Goal: Transaction & Acquisition: Purchase product/service

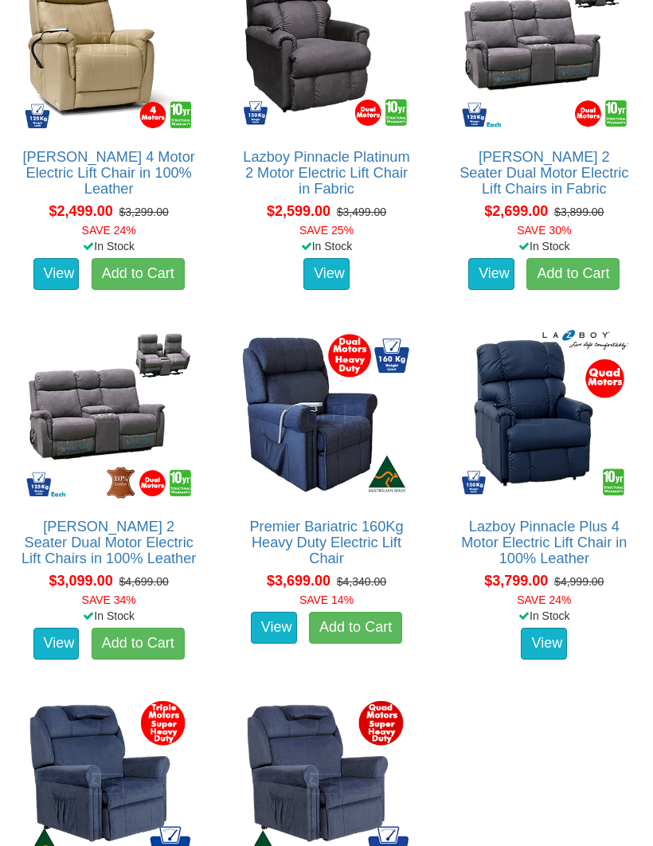
scroll to position [2809, 0]
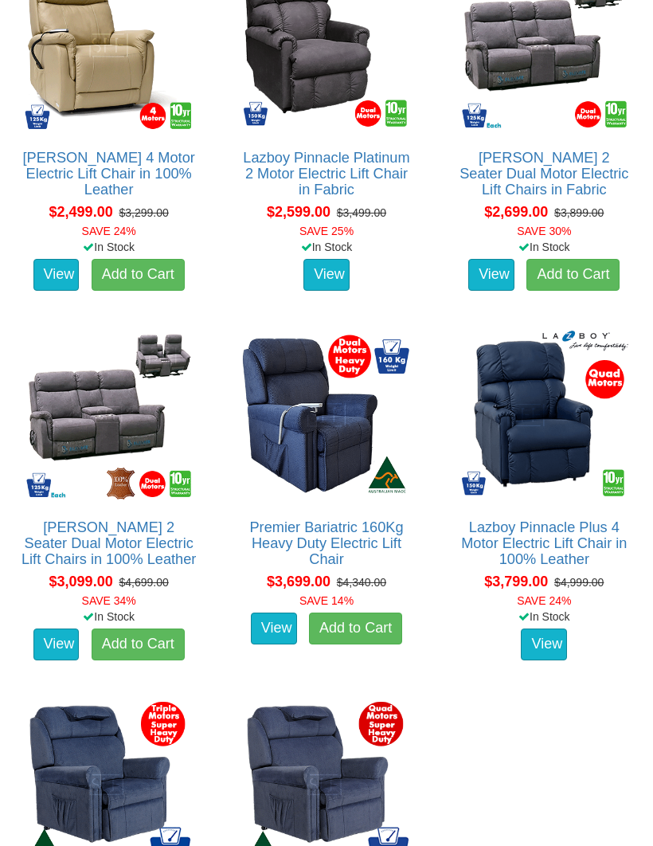
click at [110, 567] on link "[PERSON_NAME] 2 Seater Dual Motor Electric Lift Chairs in 100% Leather" at bounding box center [108, 543] width 174 height 48
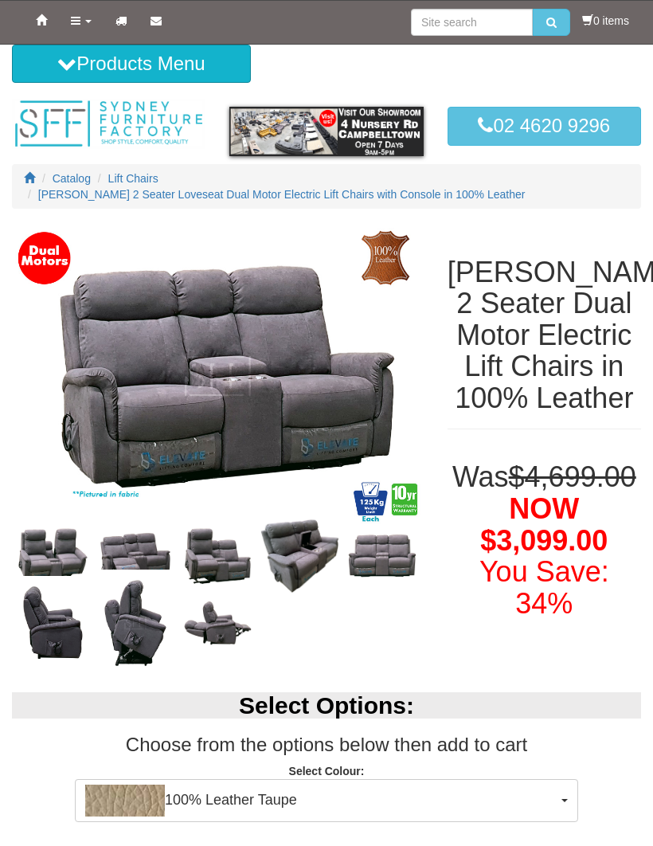
click at [150, 541] on img at bounding box center [135, 555] width 82 height 61
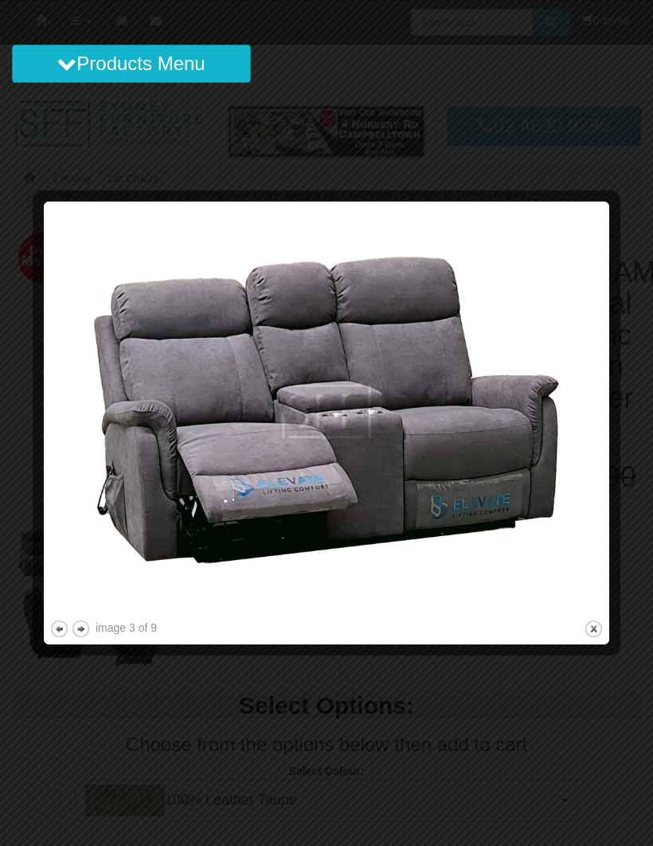
click at [87, 629] on button "next" at bounding box center [81, 629] width 20 height 20
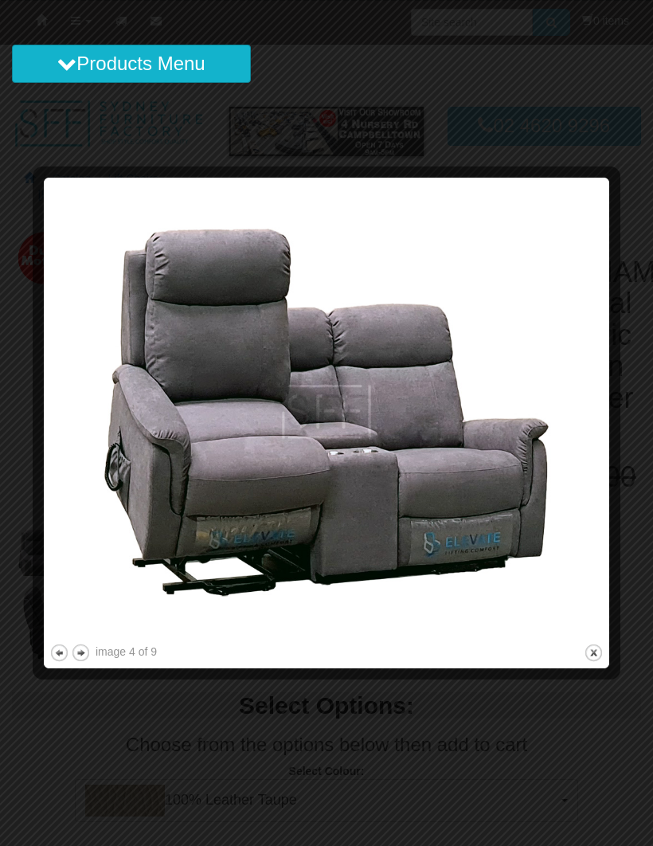
click at [88, 655] on button "next" at bounding box center [81, 653] width 20 height 20
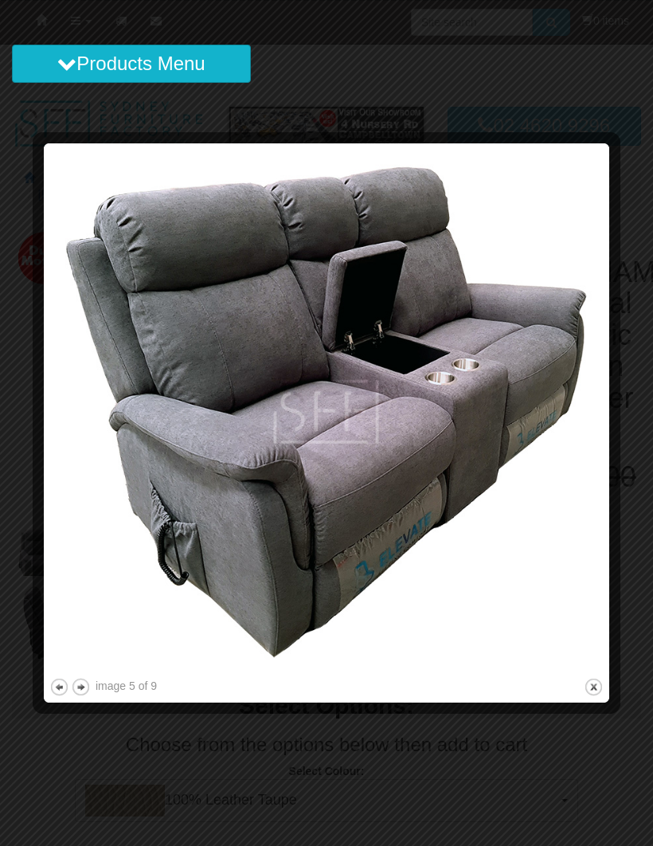
click at [78, 690] on button "next" at bounding box center [81, 687] width 20 height 20
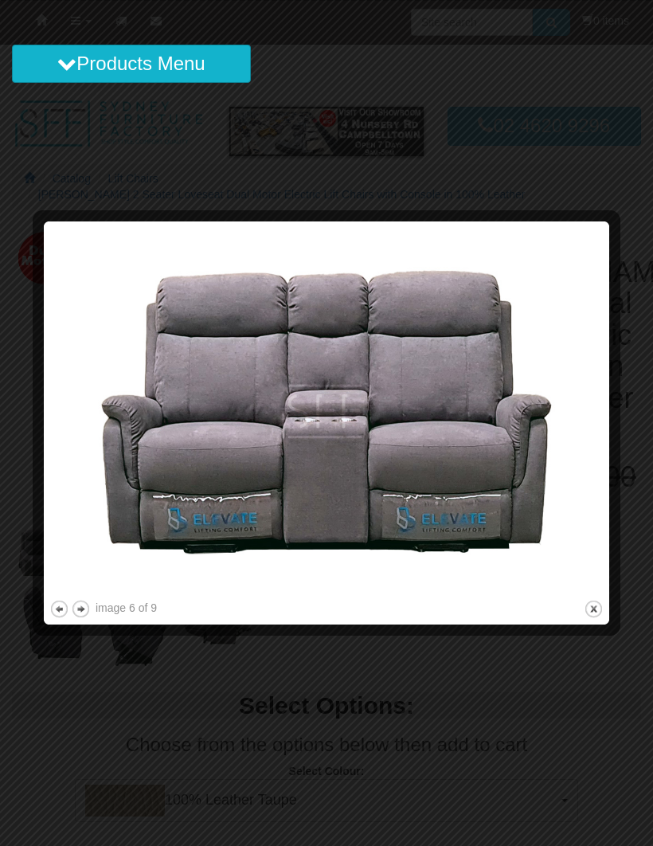
click at [83, 610] on button "next" at bounding box center [81, 609] width 20 height 20
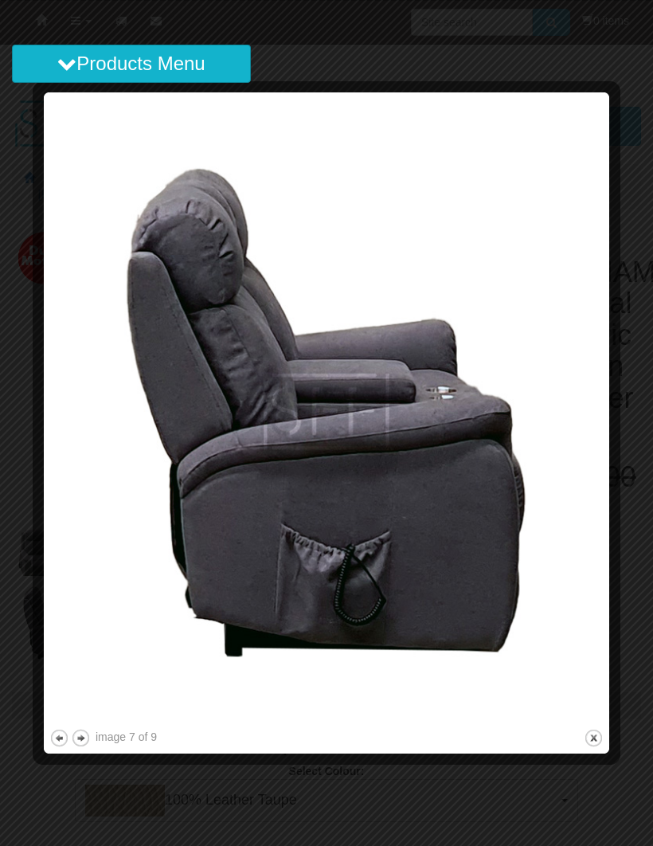
click at [75, 747] on button "next" at bounding box center [81, 738] width 20 height 20
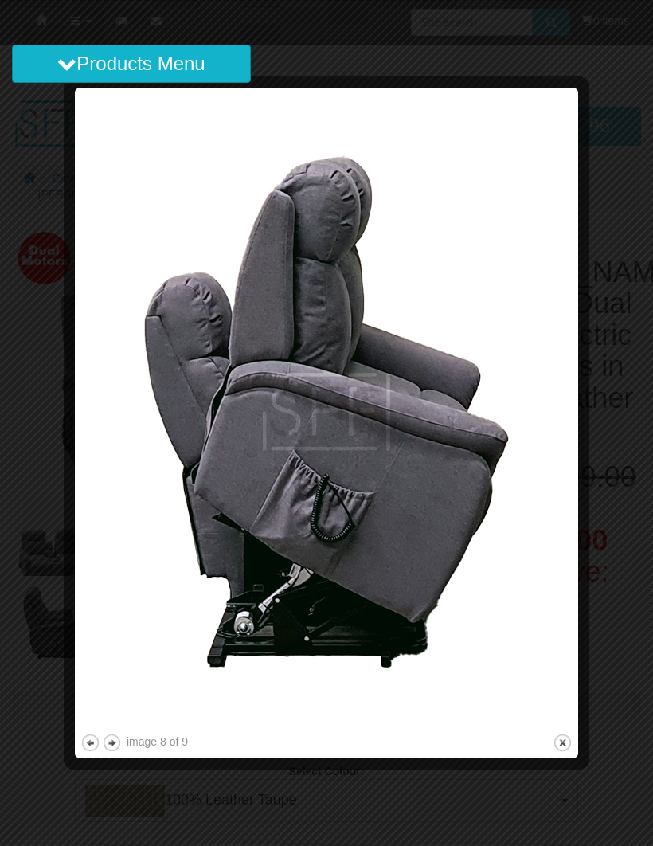
click at [119, 744] on button "next" at bounding box center [112, 742] width 20 height 20
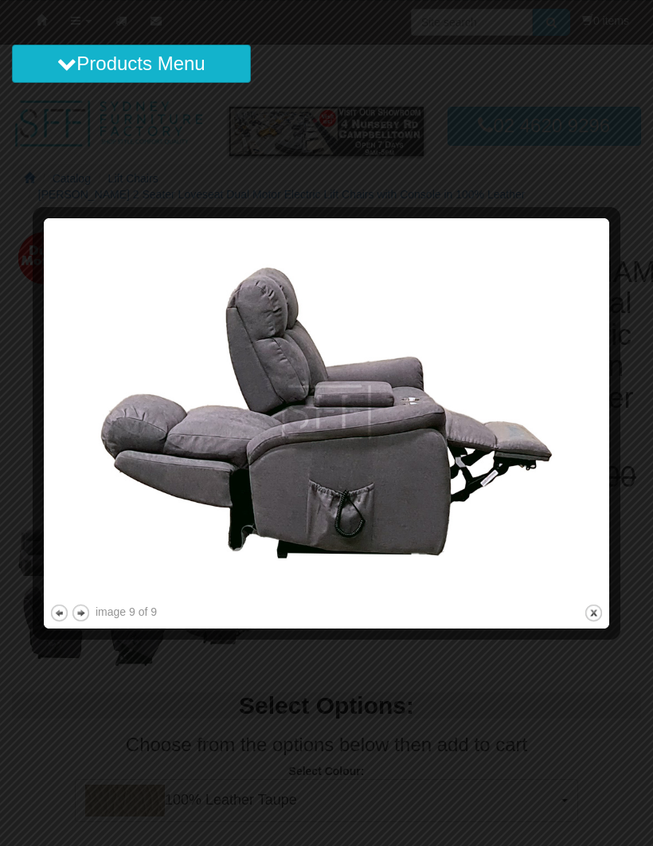
click at [596, 612] on button "close" at bounding box center [594, 613] width 20 height 20
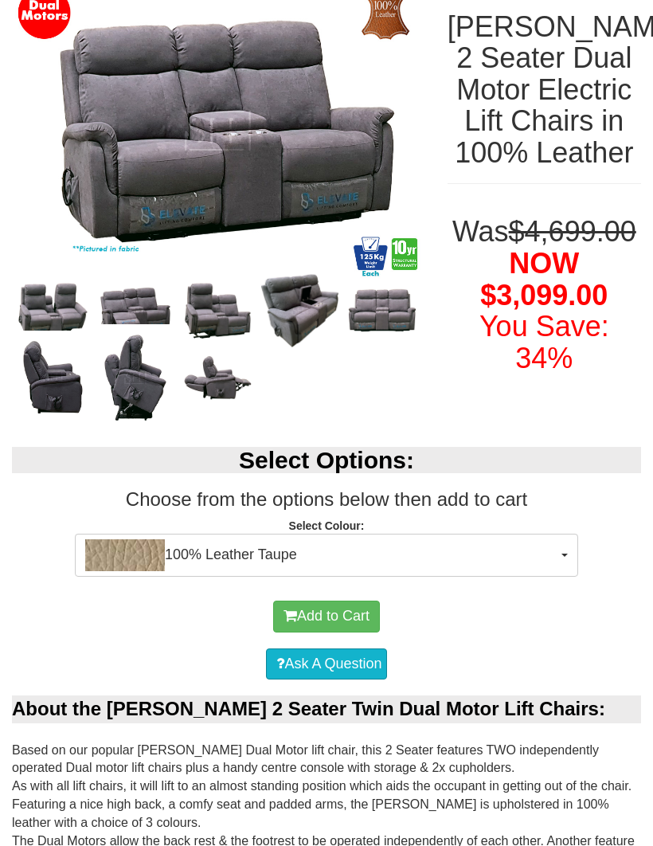
click at [538, 541] on span "100% Leather Taupe" at bounding box center [321, 556] width 472 height 32
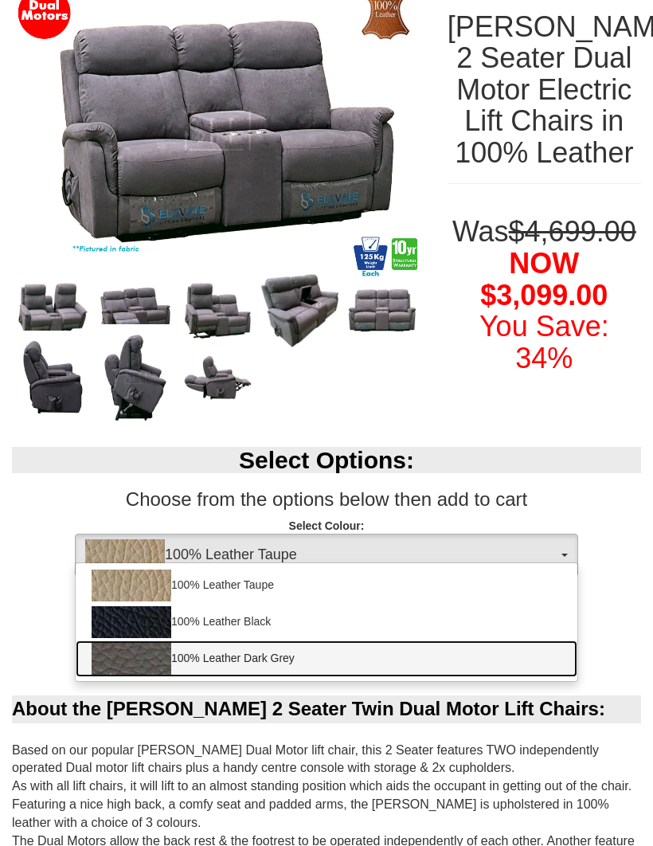
click at [275, 647] on link "100% Leather Dark Grey" at bounding box center [327, 658] width 502 height 37
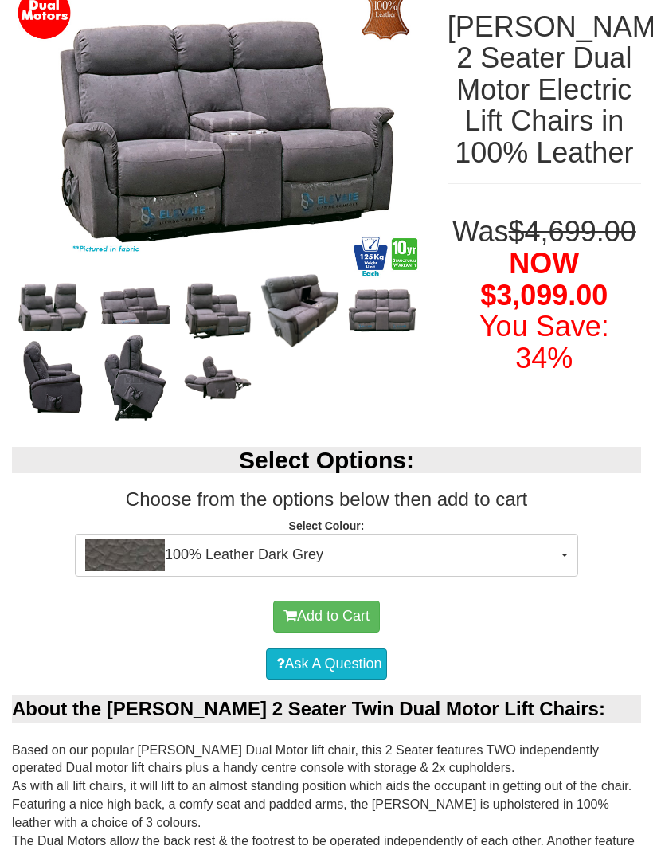
click at [469, 549] on span "100% Leather Dark Grey" at bounding box center [321, 555] width 472 height 32
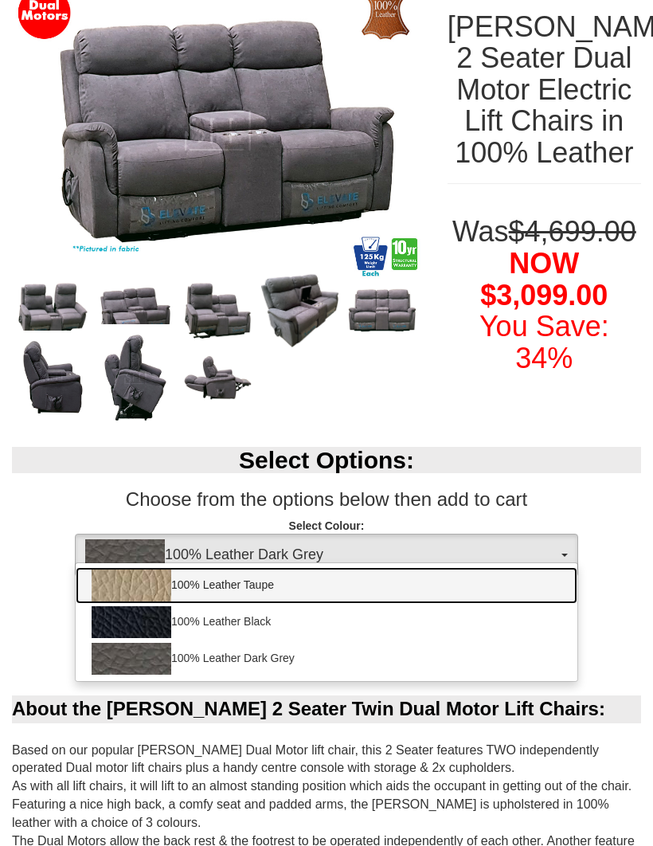
click at [270, 571] on link "100% Leather Taupe" at bounding box center [327, 585] width 502 height 37
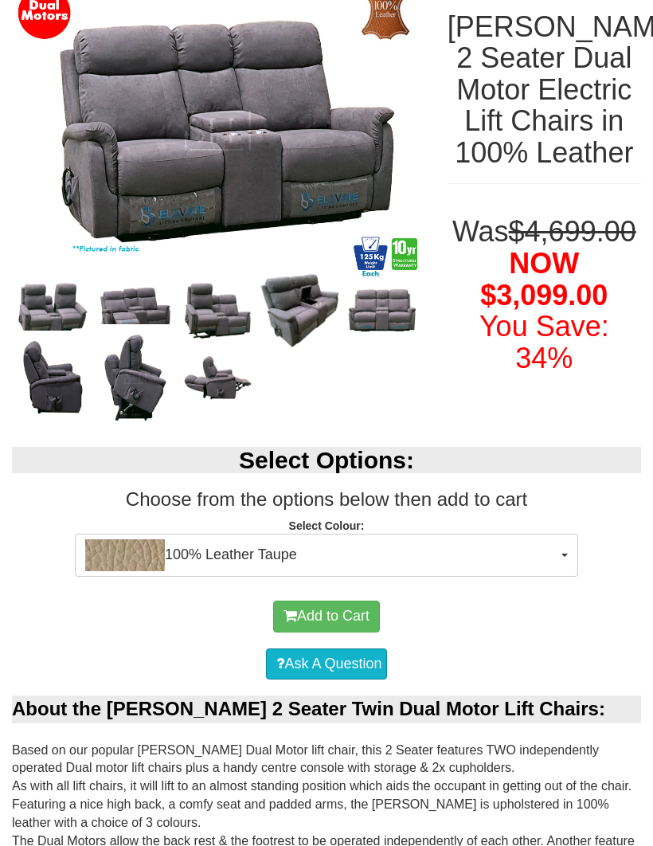
click at [527, 545] on span "100% Leather Taupe" at bounding box center [321, 555] width 472 height 32
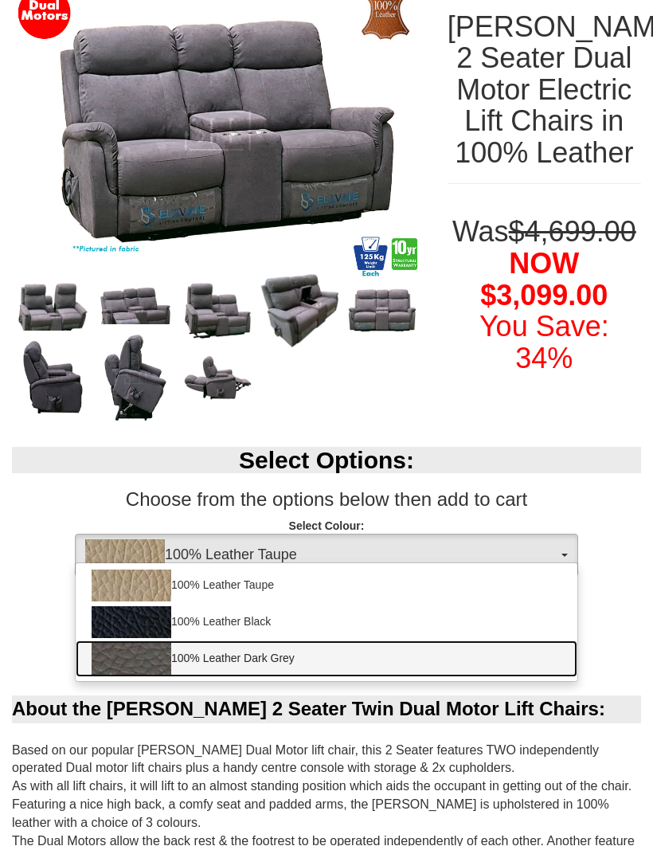
click at [268, 640] on link "100% Leather Dark Grey" at bounding box center [327, 658] width 502 height 37
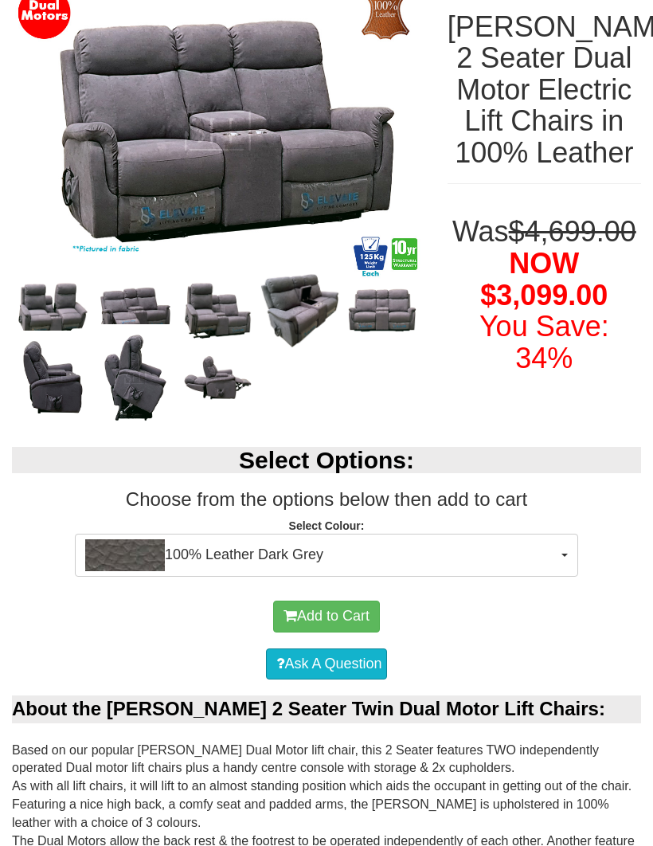
click at [539, 546] on span "100% Leather Dark Grey" at bounding box center [321, 555] width 472 height 32
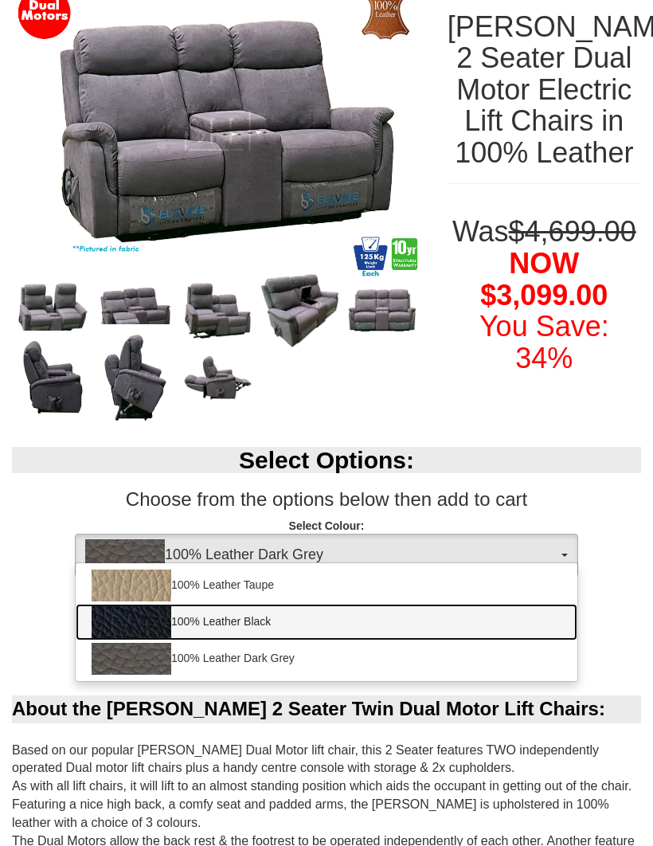
click at [253, 607] on link "100% Leather Black" at bounding box center [327, 622] width 502 height 37
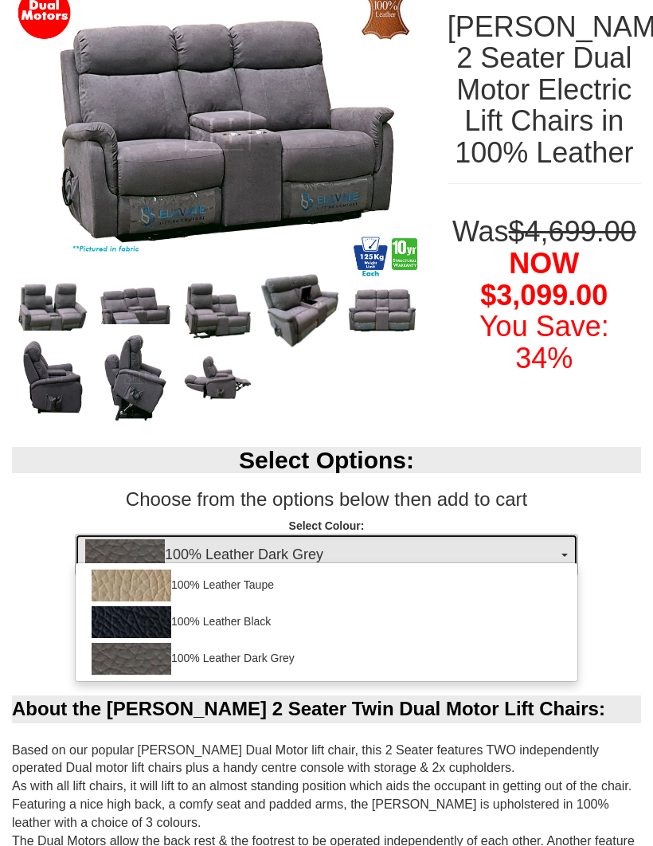
select select "1145"
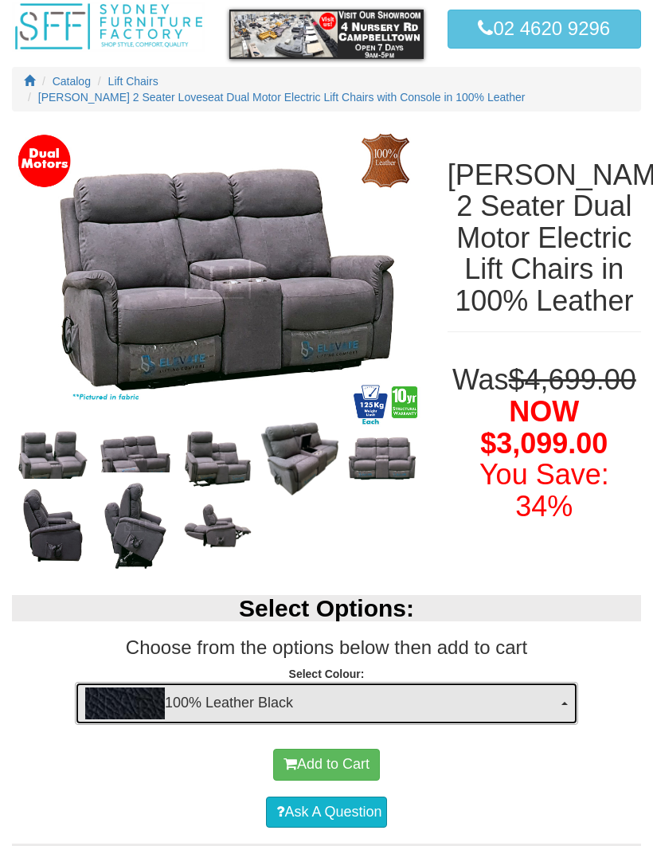
scroll to position [0, 0]
